Goal: Information Seeking & Learning: Find specific fact

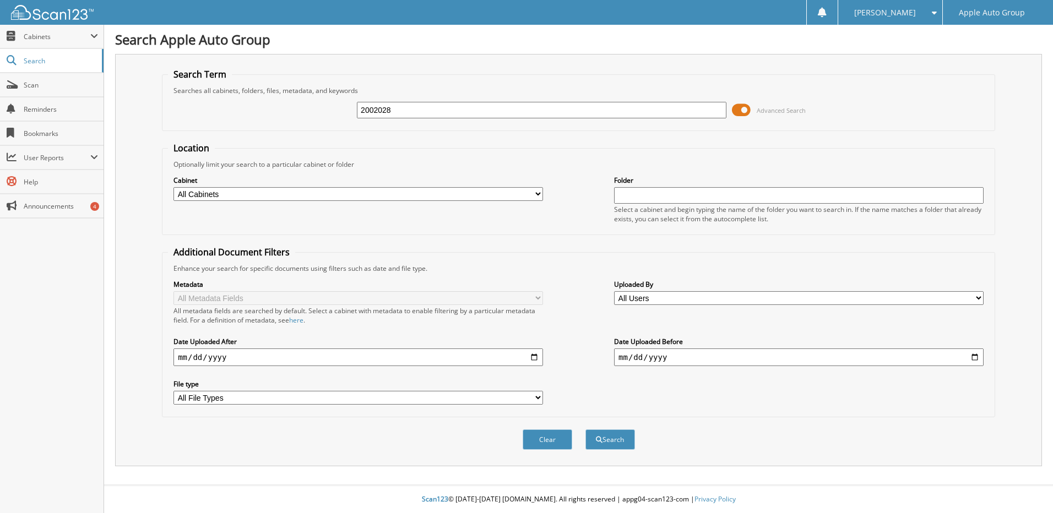
type input "2002028"
click at [586, 430] on button "Search" at bounding box center [611, 440] width 50 height 20
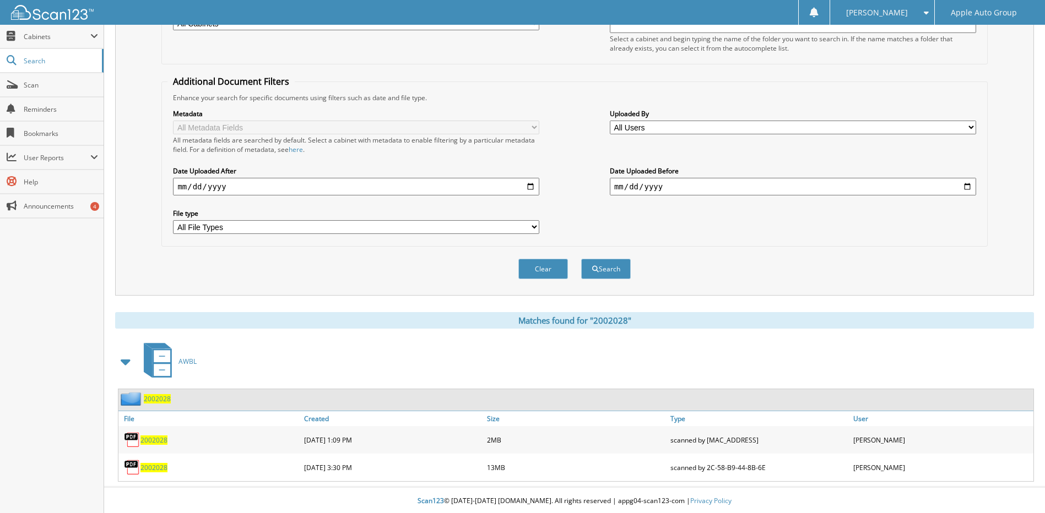
scroll to position [173, 0]
click at [148, 440] on span "2002028" at bounding box center [153, 438] width 27 height 9
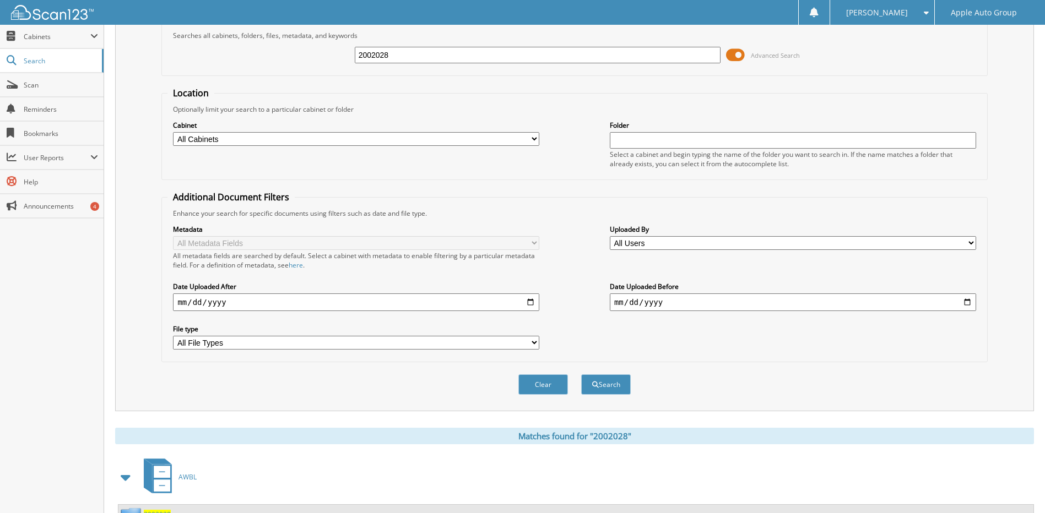
drag, startPoint x: 399, startPoint y: 57, endPoint x: 317, endPoint y: 46, distance: 83.4
click at [317, 47] on div "2002028 Advanced Search" at bounding box center [574, 55] width 814 height 30
type input "2002214"
click at [581, 375] on button "Search" at bounding box center [606, 385] width 50 height 20
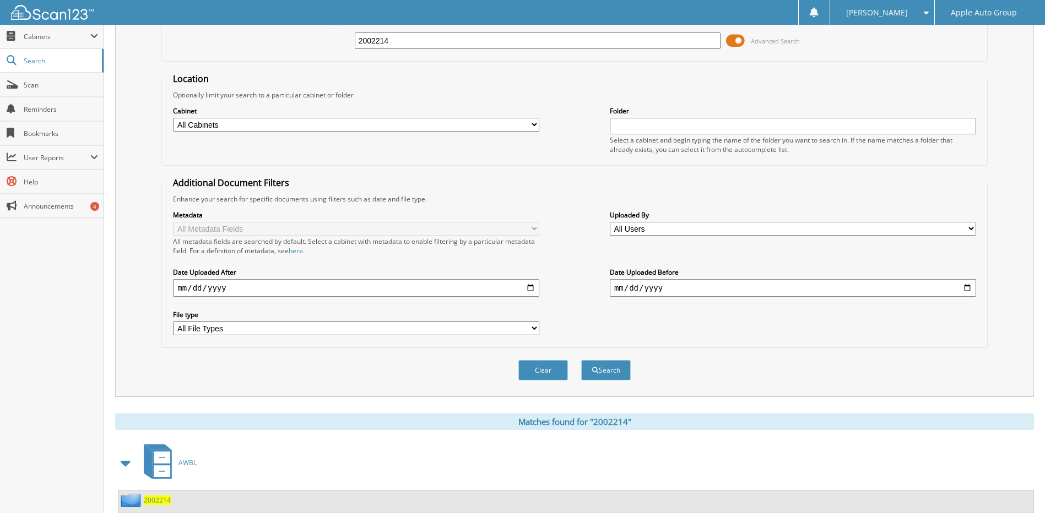
scroll to position [145, 0]
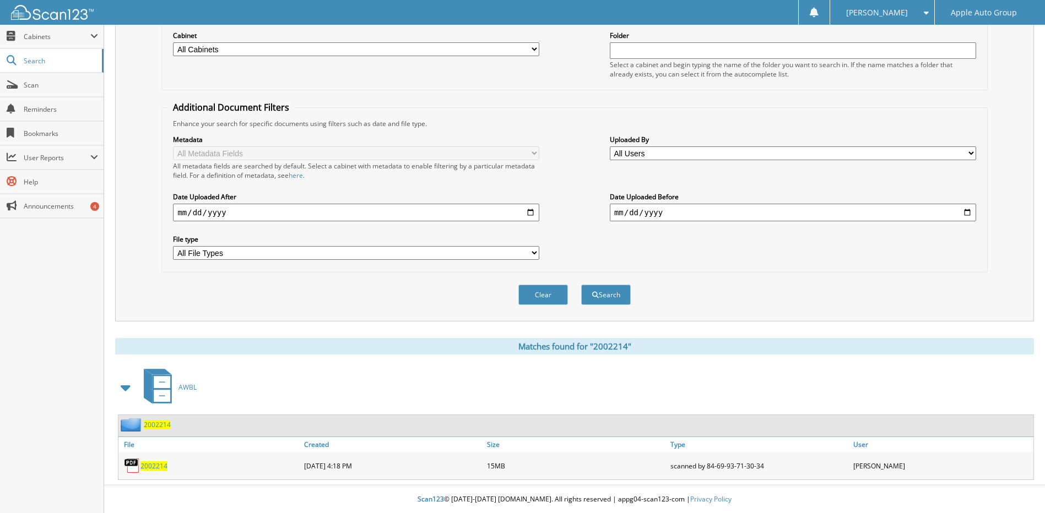
click at [162, 426] on span "2002214" at bounding box center [157, 424] width 27 height 9
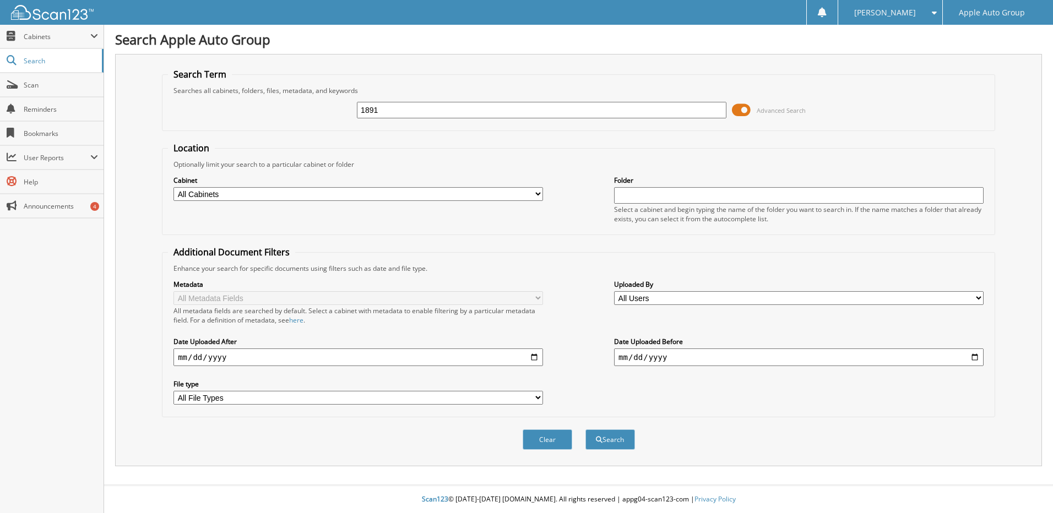
type input "1891"
click at [586, 430] on button "Search" at bounding box center [611, 440] width 50 height 20
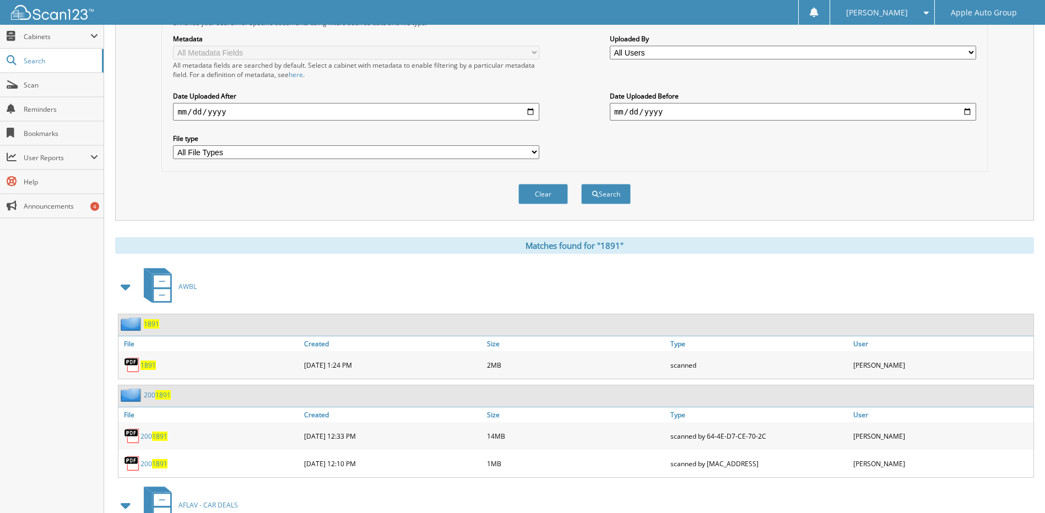
scroll to position [275, 0]
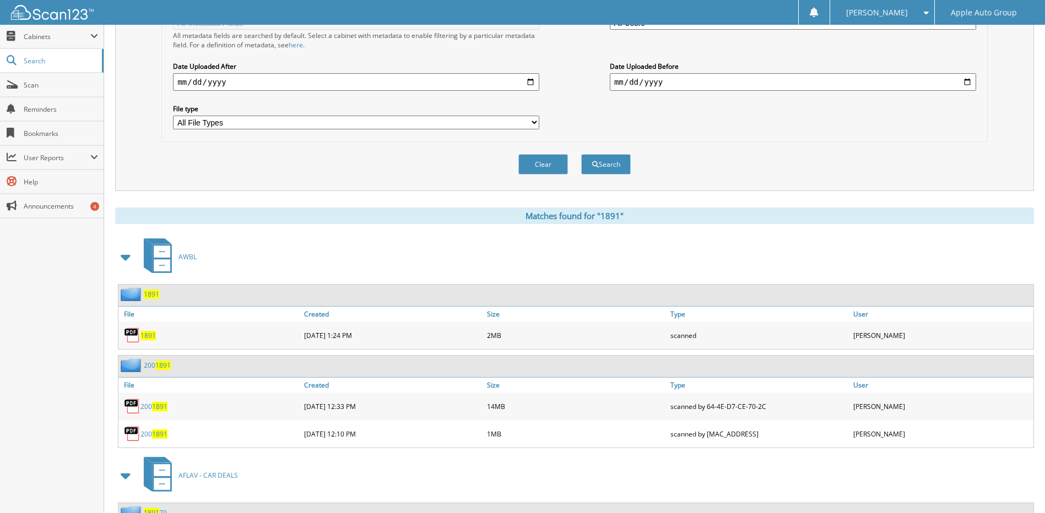
click at [148, 334] on span "1891" at bounding box center [147, 335] width 15 height 9
